Goal: Check status

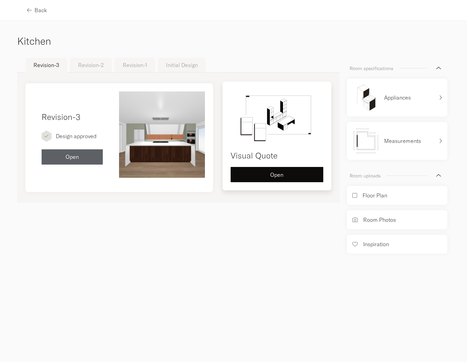
click at [275, 185] on div "Visual Quote Open" at bounding box center [277, 136] width 109 height 109
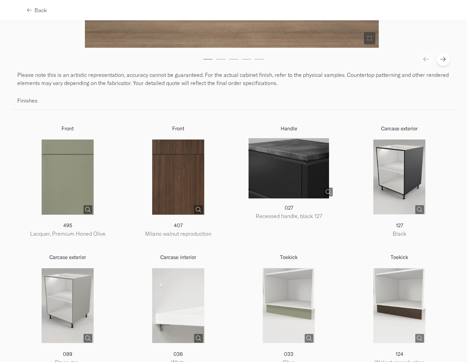
scroll to position [583, 0]
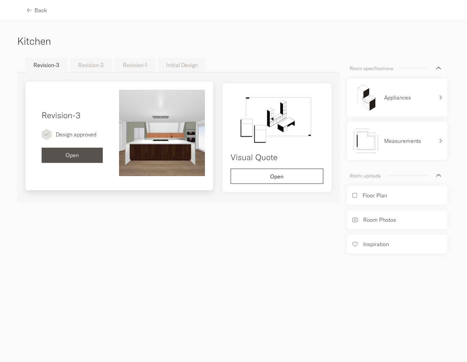
click at [67, 155] on span "Open" at bounding box center [72, 154] width 13 height 5
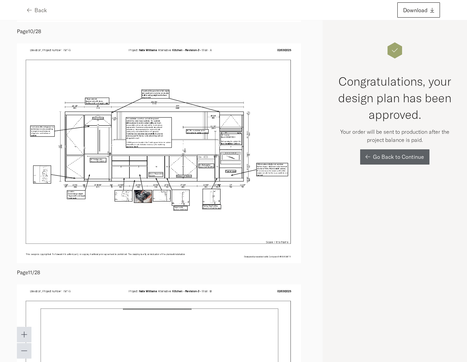
scroll to position [2171, 0]
